Goal: Task Accomplishment & Management: Manage account settings

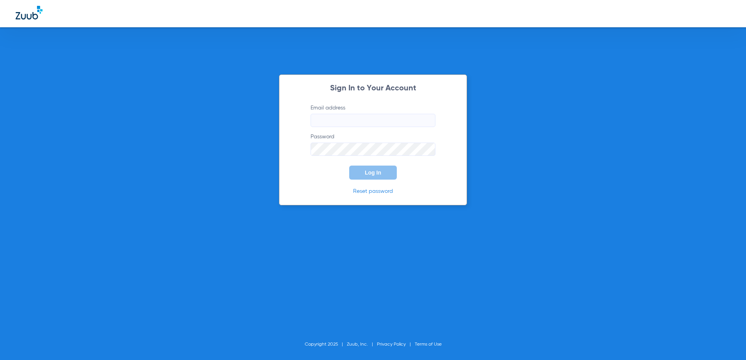
type input "[EMAIL_ADDRESS][DOMAIN_NAME]"
click at [377, 175] on span "Log In" at bounding box center [373, 173] width 16 height 6
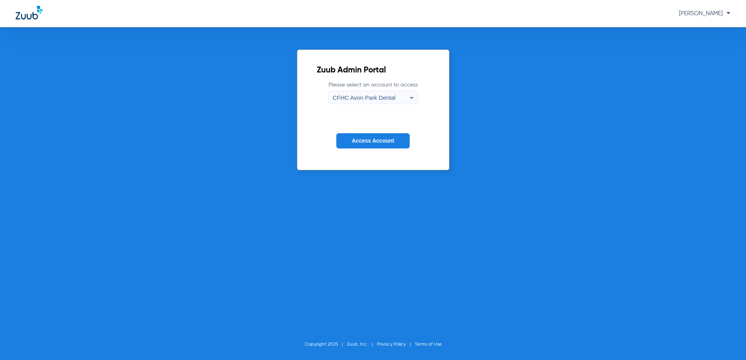
click at [374, 96] on span "CFHC Avon Park Dental" at bounding box center [364, 97] width 63 height 7
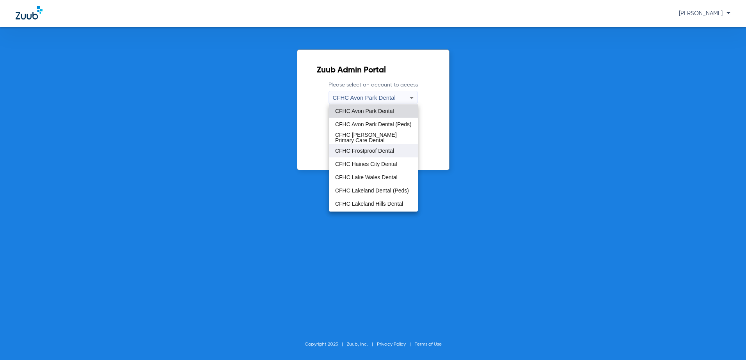
click at [371, 148] on span "CFHC Frostproof Dental" at bounding box center [364, 150] width 59 height 5
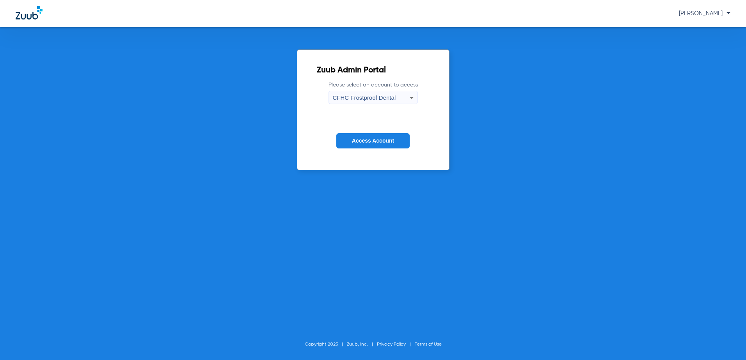
click at [374, 139] on span "Access Account" at bounding box center [373, 141] width 42 height 6
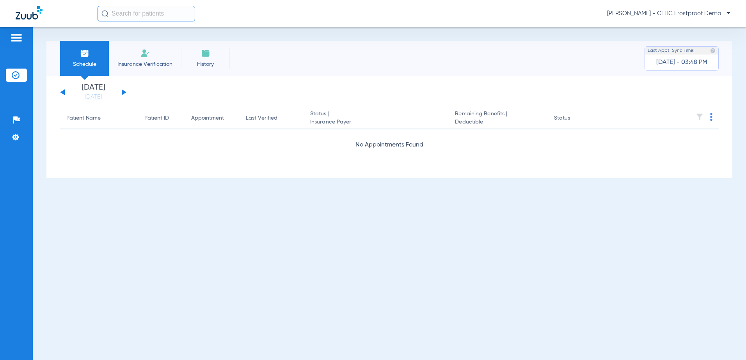
click at [730, 11] on div "[PERSON_NAME] - CFHC Frostproof Dental" at bounding box center [373, 13] width 746 height 27
click at [730, 15] on div "[PERSON_NAME] - CFHC Frostproof Dental" at bounding box center [373, 13] width 746 height 27
click at [727, 13] on span "[PERSON_NAME] - CFHC Frostproof Dental" at bounding box center [668, 14] width 123 height 8
click at [700, 43] on span "Log out" at bounding box center [701, 43] width 44 height 5
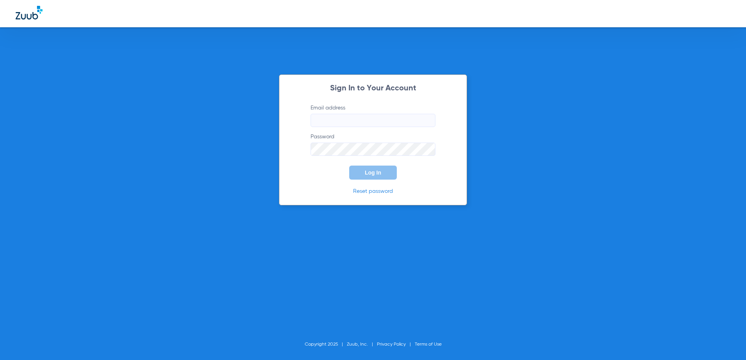
type input "[EMAIL_ADDRESS][DOMAIN_NAME]"
